Goal: Information Seeking & Learning: Learn about a topic

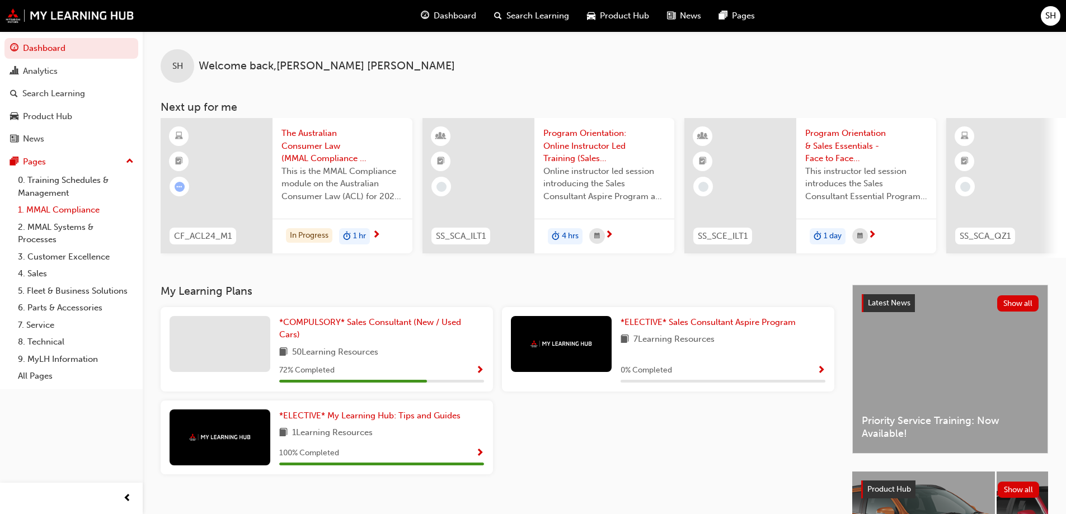
click at [57, 207] on link "1. MMAL Compliance" at bounding box center [75, 210] width 125 height 17
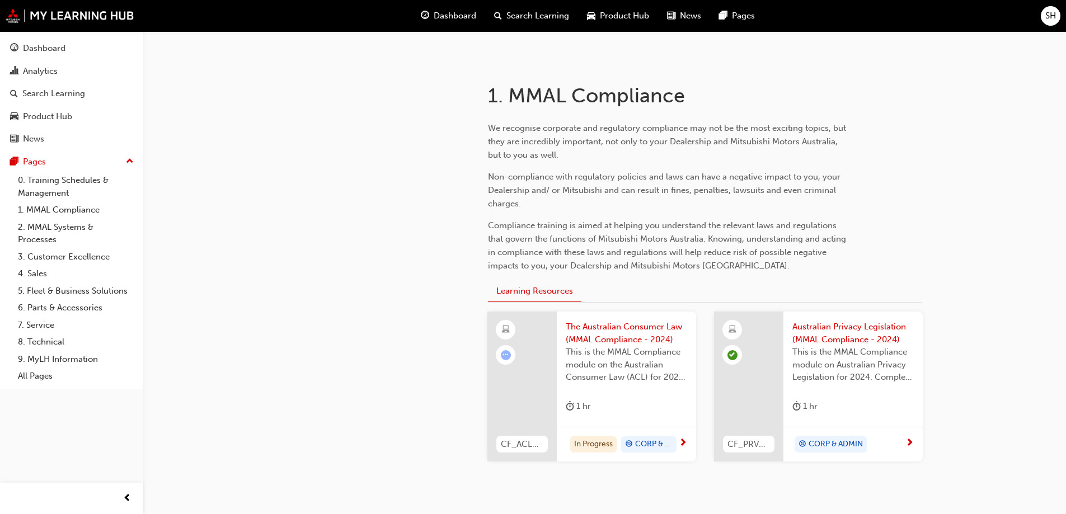
scroll to position [224, 0]
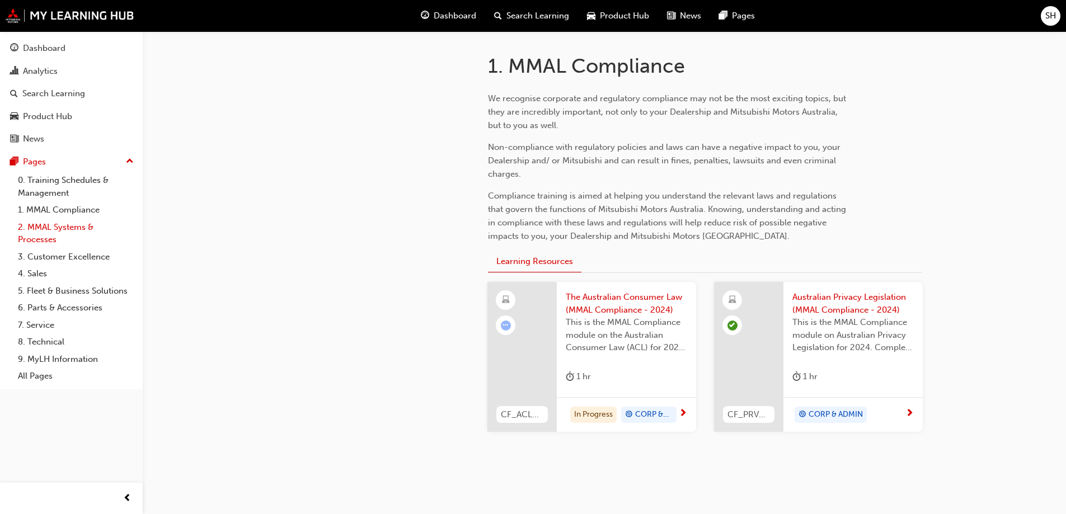
click at [61, 226] on link "2. MMAL Systems & Processes" at bounding box center [75, 234] width 125 height 30
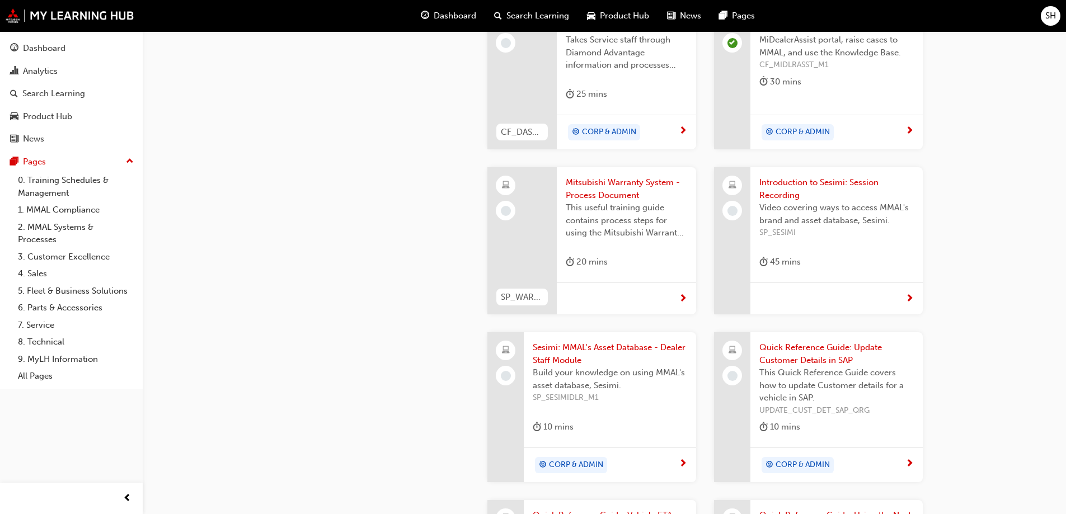
scroll to position [896, 0]
